Goal: Task Accomplishment & Management: Manage account settings

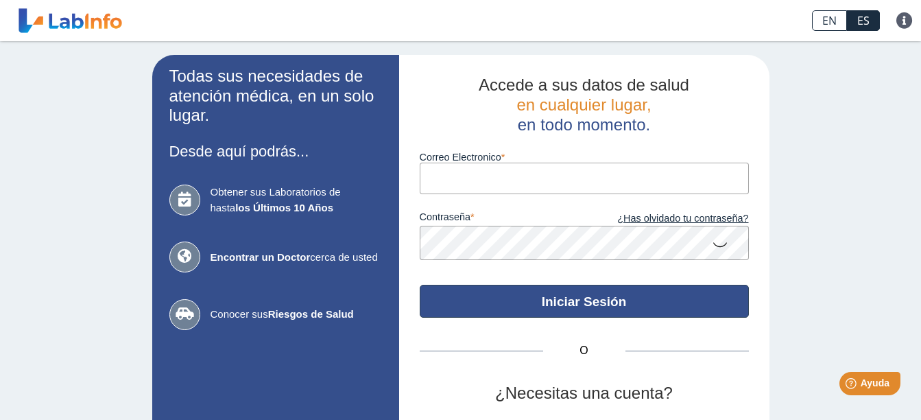
type input "[EMAIL_ADDRESS][DOMAIN_NAME]"
click at [563, 317] on button "Iniciar Sesión" at bounding box center [584, 300] width 329 height 33
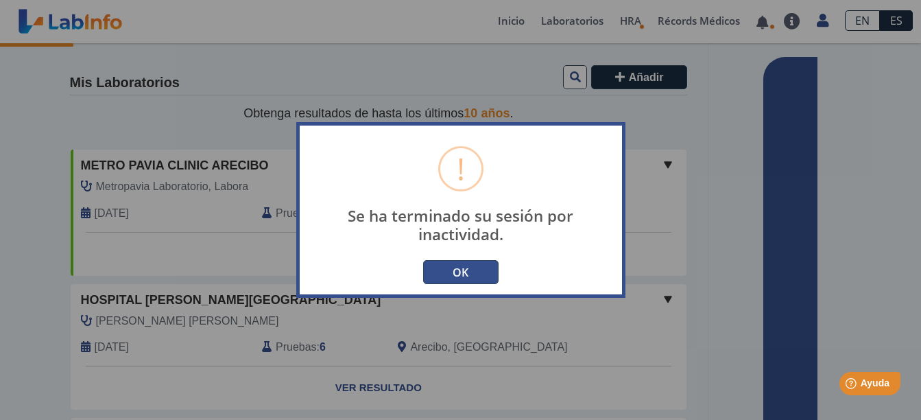
type input "[EMAIL_ADDRESS][DOMAIN_NAME]"
